Goal: Task Accomplishment & Management: Complete application form

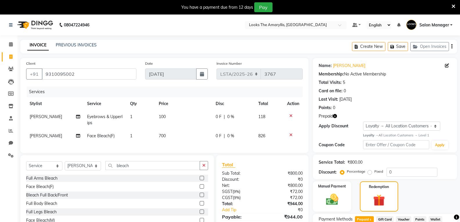
select select "service"
select select "90428"
select select "1: Object"
click at [95, 73] on input "9310095002" at bounding box center [89, 73] width 95 height 11
click at [400, 42] on button "Save" at bounding box center [398, 46] width 20 height 9
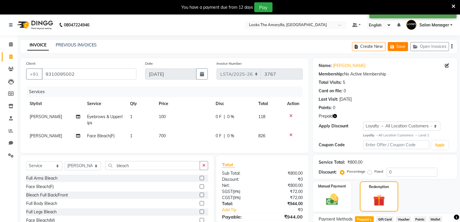
click at [397, 48] on button "Save" at bounding box center [398, 46] width 20 height 9
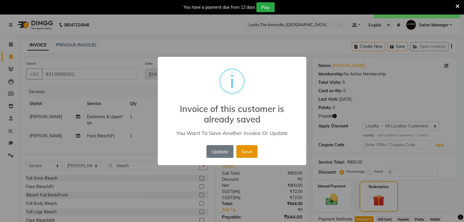
click at [244, 155] on button "Save" at bounding box center [247, 151] width 21 height 13
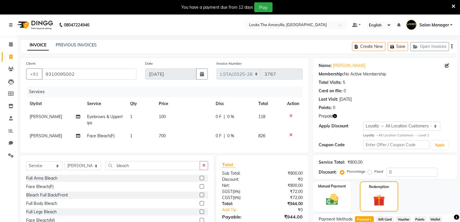
click at [291, 115] on icon at bounding box center [290, 116] width 3 height 4
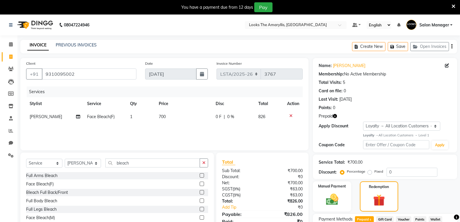
click at [290, 113] on td at bounding box center [293, 116] width 19 height 13
click at [291, 116] on icon at bounding box center [290, 116] width 3 height 4
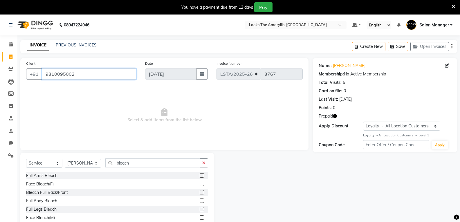
click at [88, 72] on input "9310095002" at bounding box center [89, 73] width 95 height 11
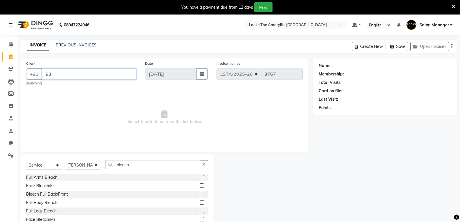
type input "9"
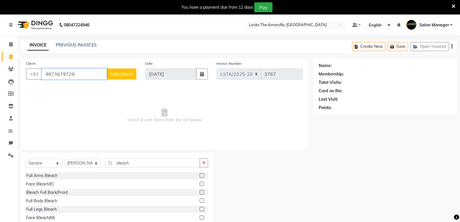
type input "9873679729"
click at [125, 77] on button "Add Client" at bounding box center [121, 73] width 30 height 11
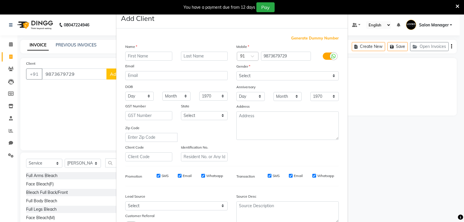
click at [156, 55] on input "text" at bounding box center [148, 56] width 47 height 9
click at [150, 55] on input "prashany" at bounding box center [148, 56] width 47 height 9
type input "prashant"
click at [189, 54] on div "Name prashant Email DOB Day 01 02 03 04 05 06 07 08 09 10 11 12 13 14 15 16 17 …" at bounding box center [176, 103] width 111 height 118
drag, startPoint x: 189, startPoint y: 56, endPoint x: 160, endPoint y: 79, distance: 38.0
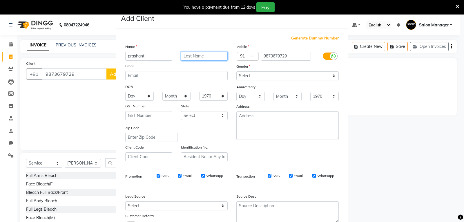
click at [191, 56] on input "text" at bounding box center [204, 56] width 47 height 9
type input "[PERSON_NAME]"
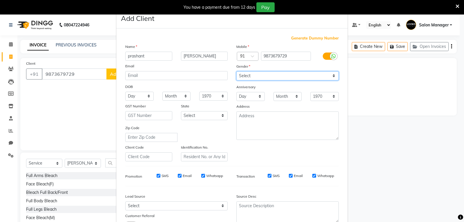
click at [245, 76] on select "Select [DEMOGRAPHIC_DATA] [DEMOGRAPHIC_DATA] Other Prefer Not To Say" at bounding box center [288, 75] width 102 height 9
select select "[DEMOGRAPHIC_DATA]"
click at [237, 71] on select "Select [DEMOGRAPHIC_DATA] [DEMOGRAPHIC_DATA] Other Prefer Not To Say" at bounding box center [288, 75] width 102 height 9
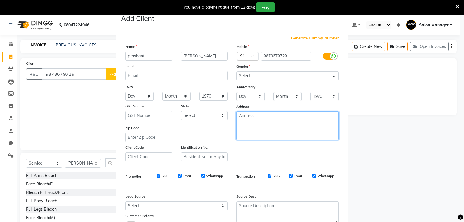
click at [255, 127] on textarea at bounding box center [288, 125] width 102 height 28
type textarea "cbre"
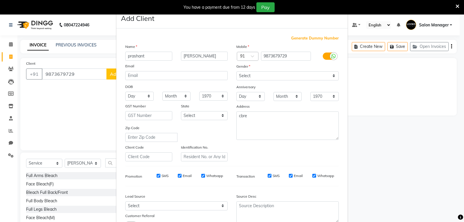
click at [157, 176] on input "SMS" at bounding box center [159, 176] width 4 height 4
checkbox input "false"
click at [179, 176] on input "Email" at bounding box center [180, 176] width 4 height 4
checkbox input "false"
click at [290, 176] on input "Email" at bounding box center [291, 176] width 4 height 4
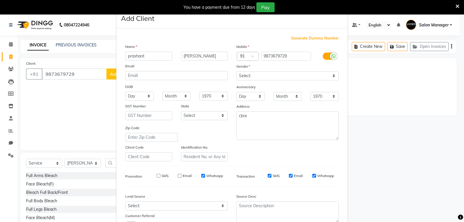
checkbox input "false"
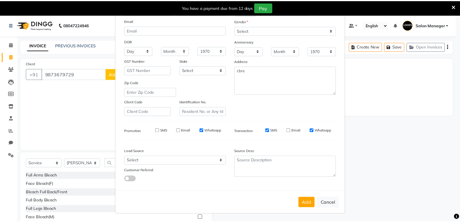
scroll to position [46, 0]
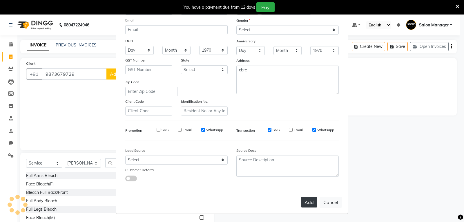
click at [307, 202] on button "Add" at bounding box center [309, 202] width 16 height 10
select select
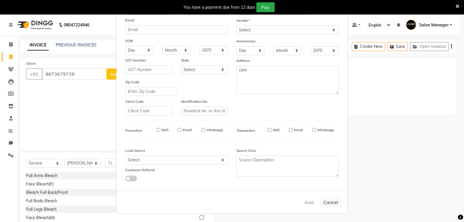
select select
checkbox input "false"
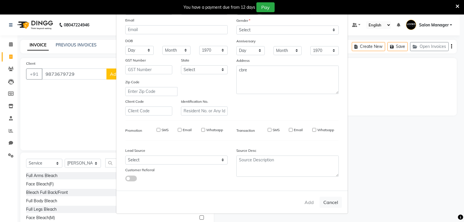
checkbox input "false"
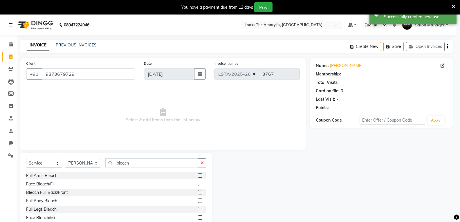
select select "1: Object"
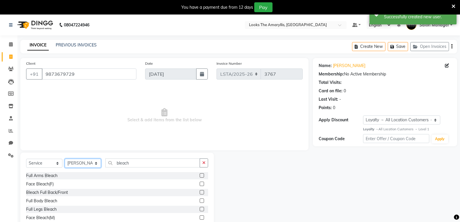
click at [78, 163] on select "Select Stylist [PERSON_NAME] art Deepak_pdct Irra_Mrg [PERSON_NAME] Salon Manag…" at bounding box center [83, 163] width 36 height 9
select select "90426"
click at [65, 159] on select "Select Stylist [PERSON_NAME] art Deepak_pdct Irra_Mrg [PERSON_NAME] Salon Manag…" at bounding box center [83, 163] width 36 height 9
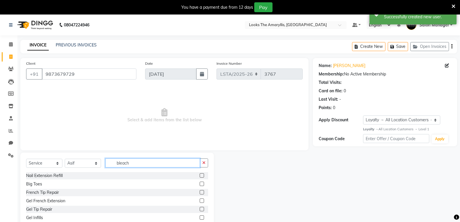
click at [130, 165] on input "bleach" at bounding box center [152, 162] width 95 height 9
type input "b"
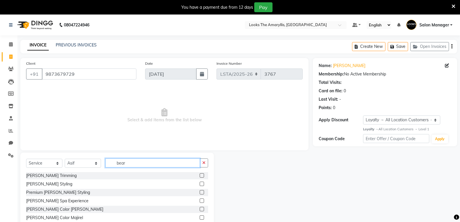
type input "bear"
click at [201, 176] on label at bounding box center [202, 175] width 4 height 4
click at [201, 176] on input "checkbox" at bounding box center [202, 176] width 4 height 4
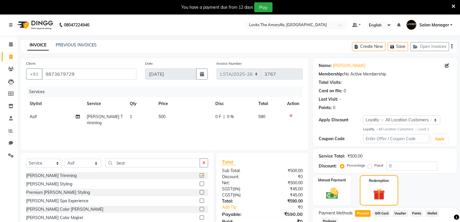
checkbox input "false"
click at [166, 116] on td "500" at bounding box center [183, 119] width 57 height 19
select select "90426"
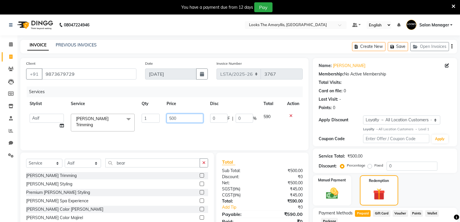
click at [177, 119] on input "500" at bounding box center [185, 118] width 36 height 9
type input "5"
type input "200"
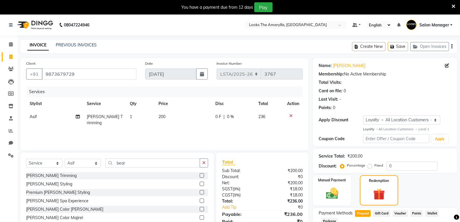
click at [219, 116] on span "0 F" at bounding box center [218, 117] width 6 height 6
select select "90426"
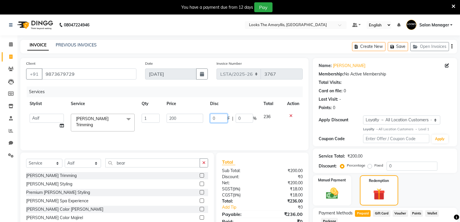
click at [219, 117] on input "0" at bounding box center [218, 118] width 17 height 9
type input "30"
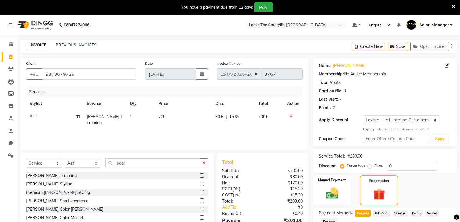
scroll to position [41, 0]
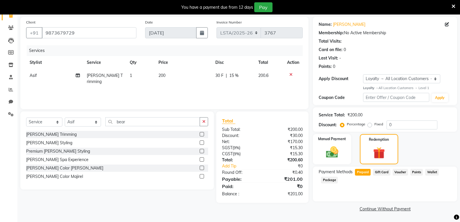
click at [170, 165] on div "[PERSON_NAME] Color [PERSON_NAME]" at bounding box center [117, 168] width 182 height 7
click at [340, 158] on img at bounding box center [332, 152] width 21 height 15
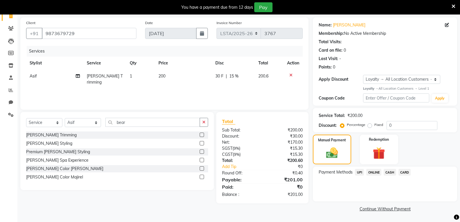
click at [389, 174] on span "CASH" at bounding box center [390, 172] width 12 height 7
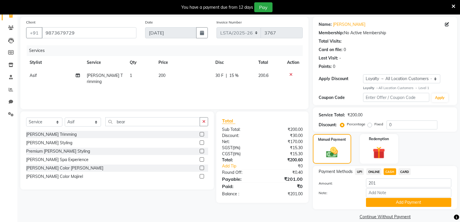
scroll to position [49, 0]
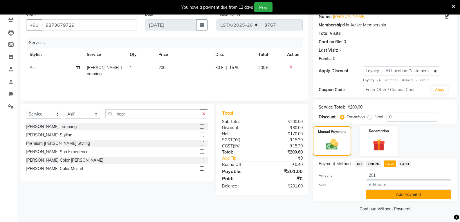
click at [371, 192] on button "Add Payment" at bounding box center [408, 194] width 85 height 9
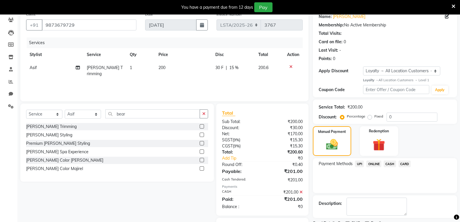
scroll to position [80, 0]
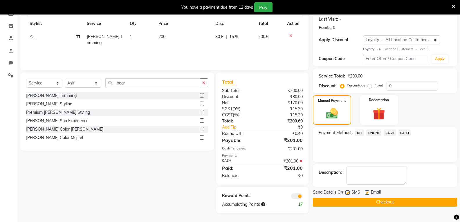
drag, startPoint x: 349, startPoint y: 193, endPoint x: 353, endPoint y: 192, distance: 4.7
click at [353, 192] on div "SMS" at bounding box center [354, 192] width 19 height 7
click at [367, 192] on label at bounding box center [367, 192] width 4 height 4
click at [367, 192] on input "checkbox" at bounding box center [367, 193] width 4 height 4
checkbox input "false"
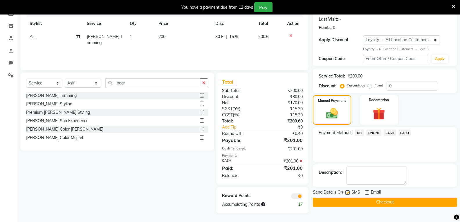
click at [348, 192] on label at bounding box center [347, 192] width 4 height 4
click at [348, 192] on input "checkbox" at bounding box center [347, 193] width 4 height 4
checkbox input "false"
click at [368, 207] on div "Name: [PERSON_NAME] Membership: No Active Membership Total Visits: Card on file…" at bounding box center [387, 95] width 149 height 235
click at [368, 205] on button "Checkout" at bounding box center [385, 202] width 144 height 9
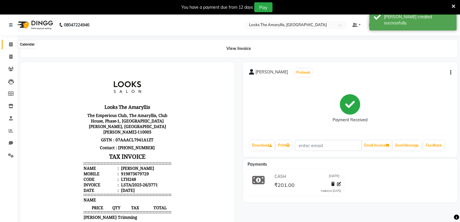
click at [10, 46] on span at bounding box center [11, 44] width 10 height 7
